Goal: Information Seeking & Learning: Check status

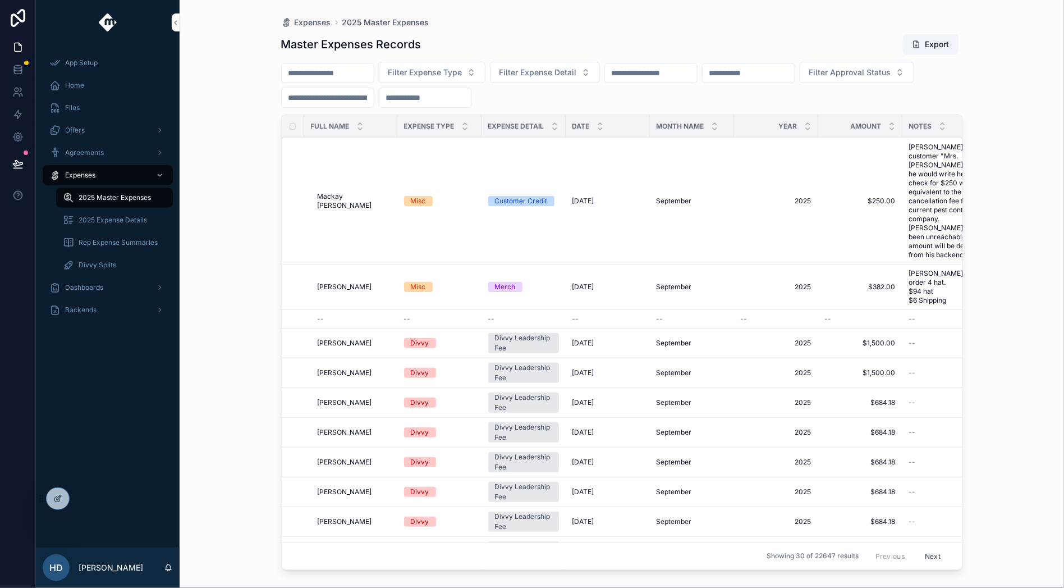
click at [123, 314] on div "Backends" at bounding box center [107, 310] width 117 height 18
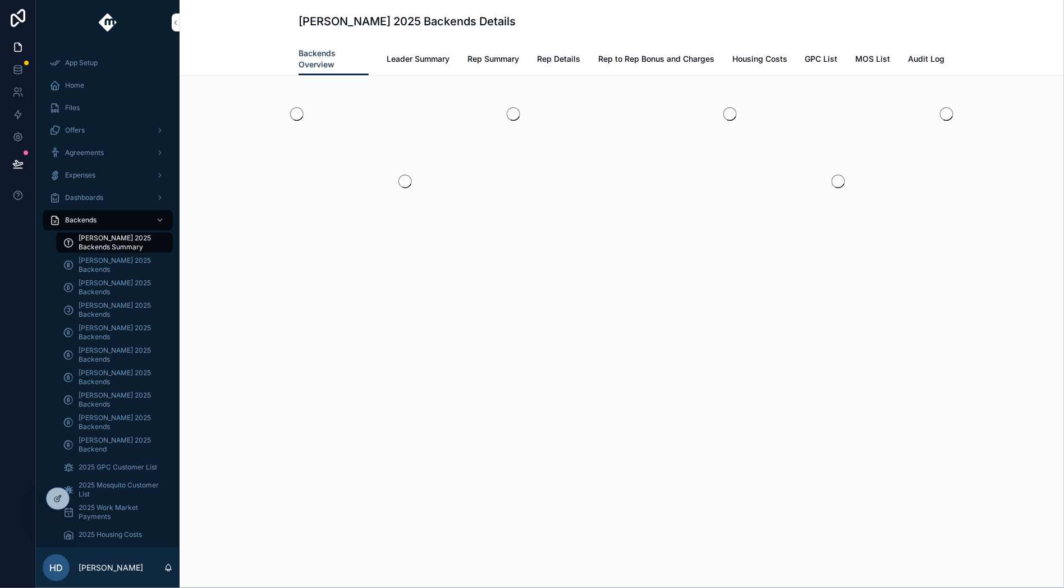
click at [126, 331] on span "[PERSON_NAME] 2025 Backends" at bounding box center [120, 332] width 83 height 18
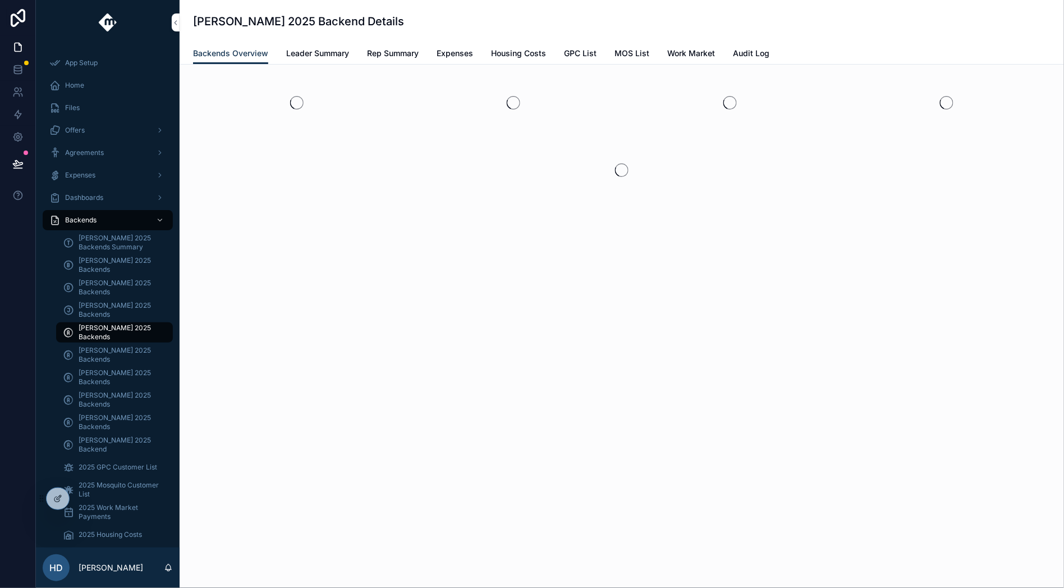
click at [538, 21] on div "[PERSON_NAME] 2025 Backend Details" at bounding box center [622, 21] width 858 height 16
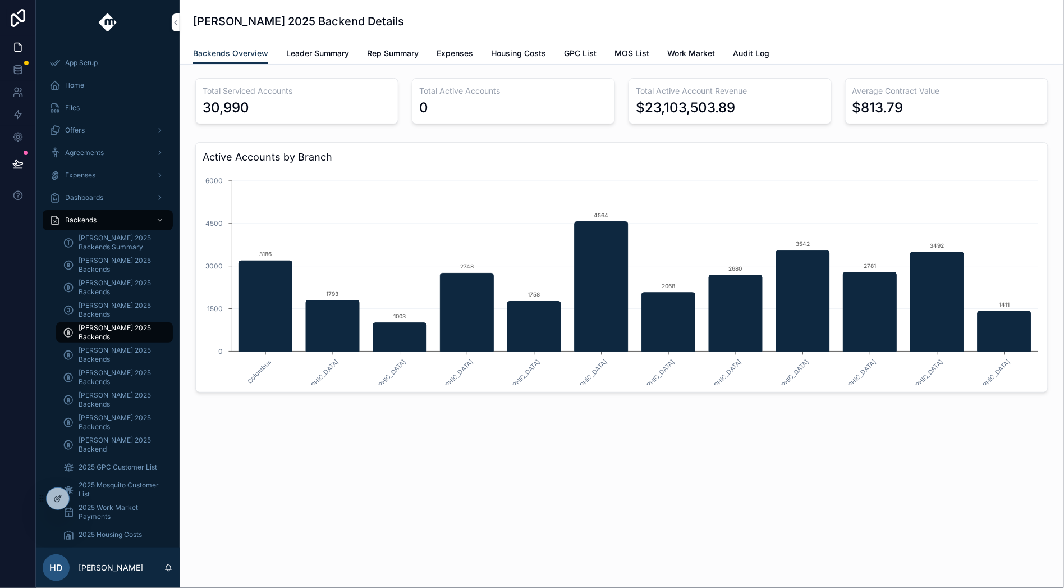
click at [555, 8] on div "[PERSON_NAME] 2025 Backend Details" at bounding box center [622, 21] width 858 height 43
click at [314, 51] on span "Leader Summary" at bounding box center [317, 53] width 63 height 11
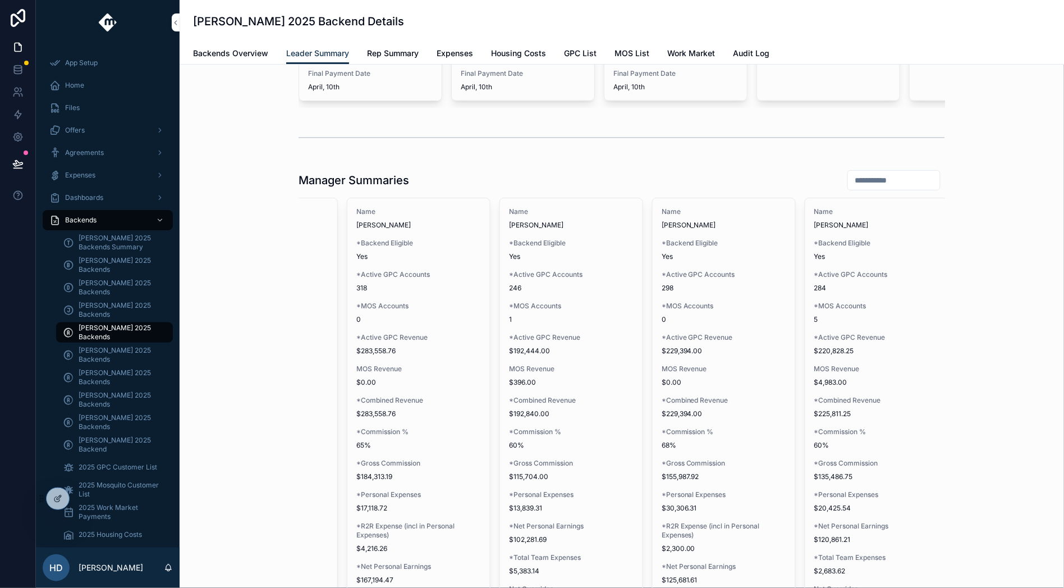
scroll to position [0, 413]
click at [880, 188] on input "scrollable content" at bounding box center [894, 180] width 92 height 16
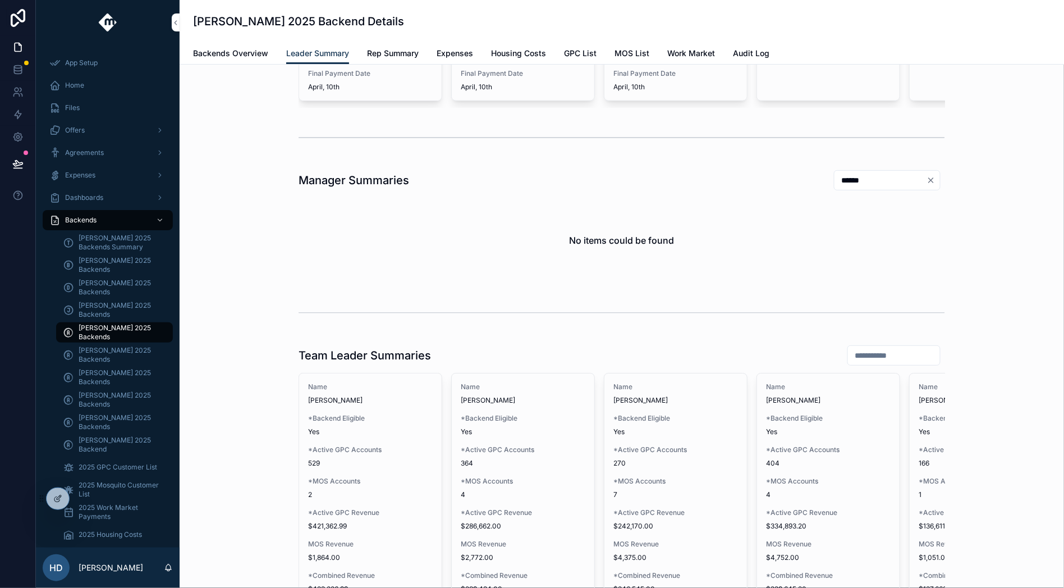
type input "******"
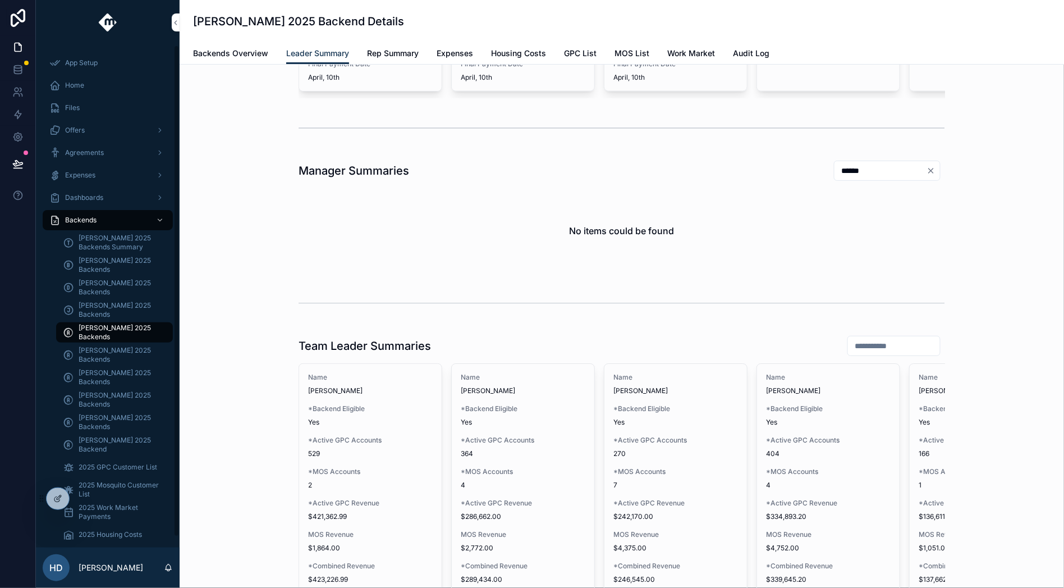
click at [383, 53] on span "Rep Summary" at bounding box center [393, 53] width 52 height 11
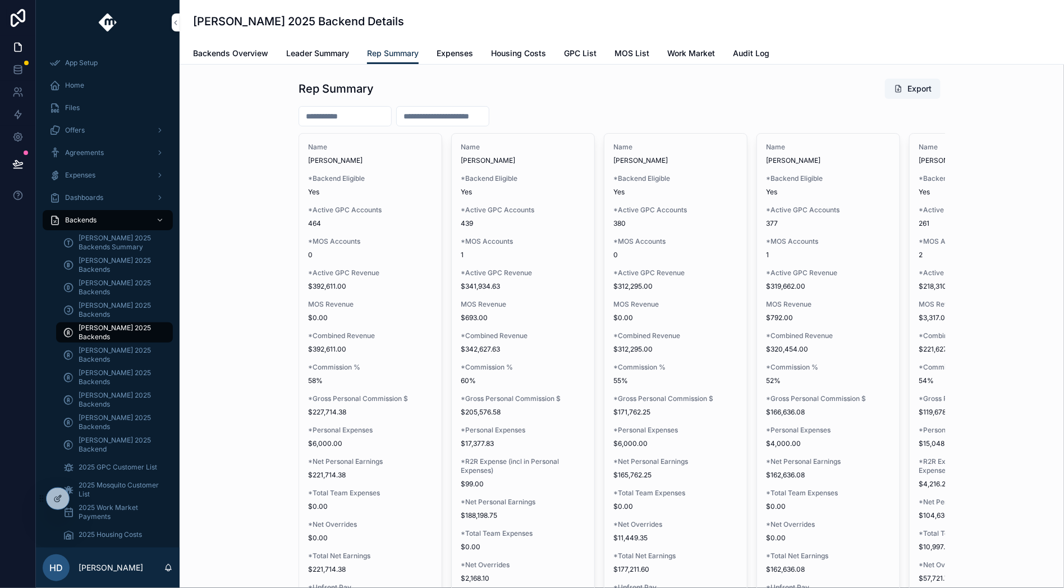
click at [382, 114] on input "scrollable content" at bounding box center [345, 116] width 92 height 16
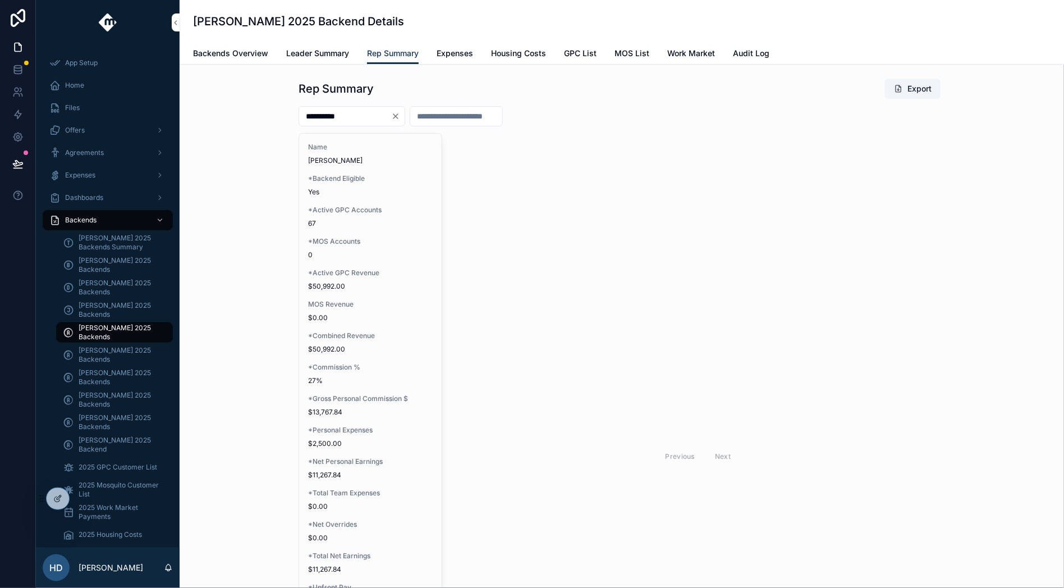
type input "**********"
click at [365, 221] on span "67" at bounding box center [370, 223] width 125 height 9
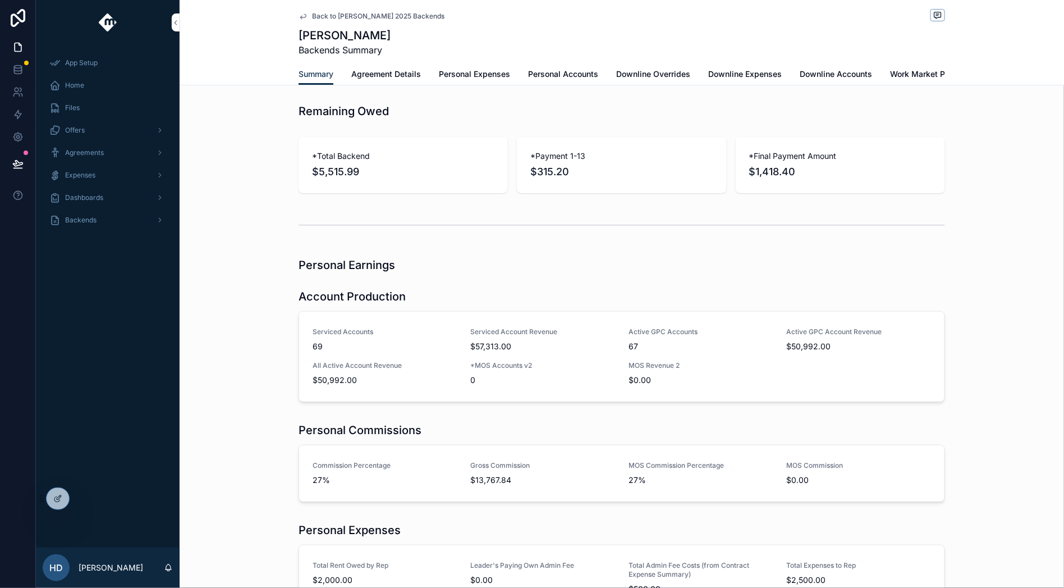
scroll to position [19, 0]
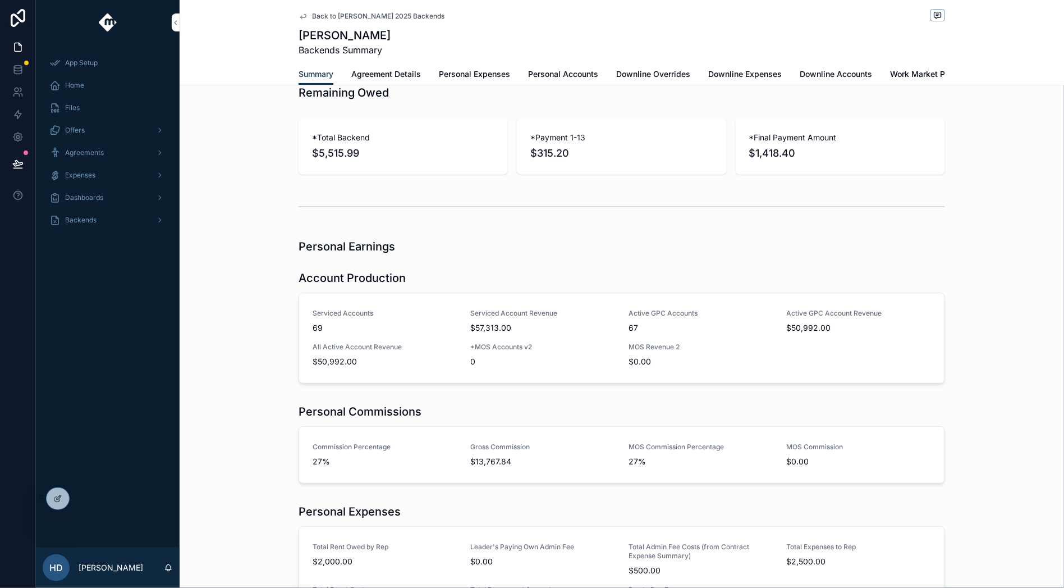
click at [273, 279] on div "Personal Earnings Account Production Serviced Accounts 69 Serviced Account Reve…" at bounding box center [622, 508] width 885 height 548
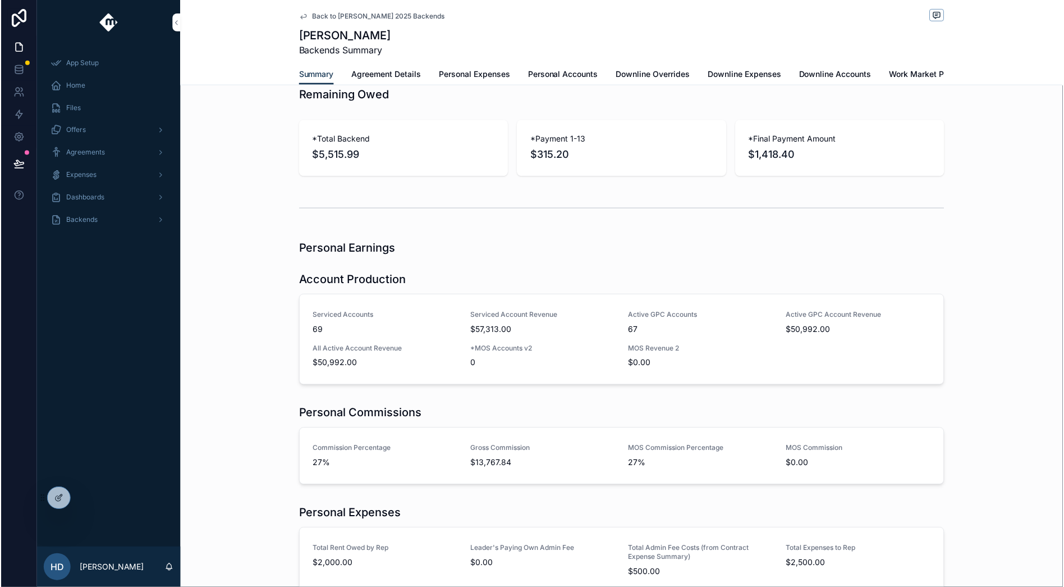
scroll to position [16, 0]
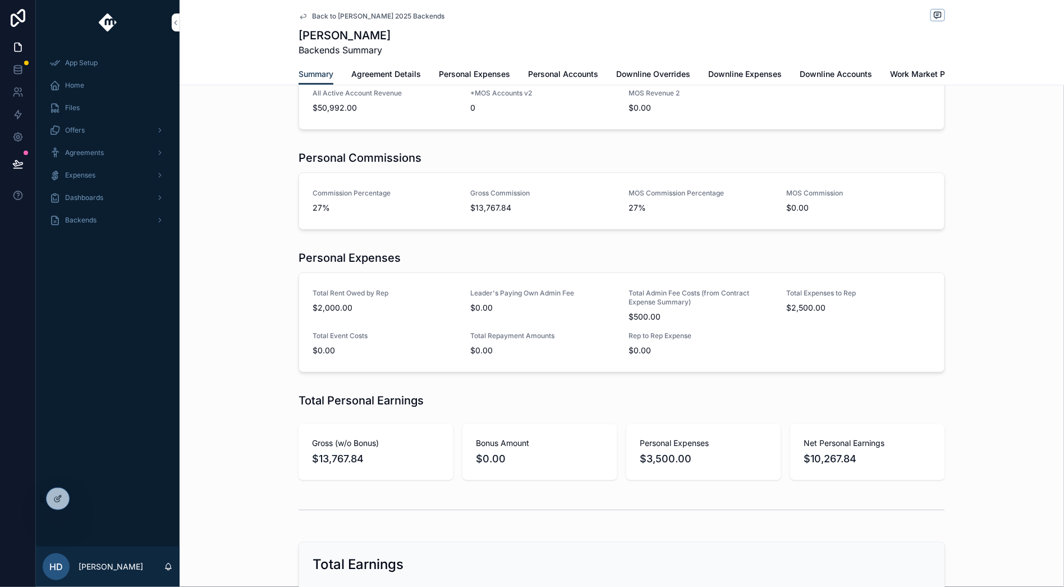
scroll to position [236, 0]
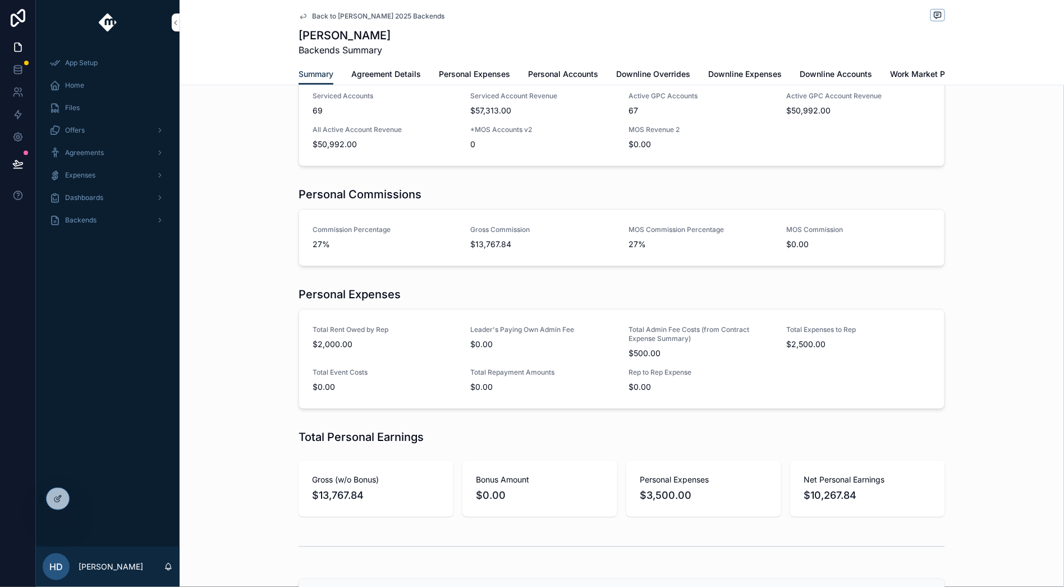
click at [498, 75] on span "Personal Expenses" at bounding box center [474, 73] width 71 height 11
